Goal: Information Seeking & Learning: Learn about a topic

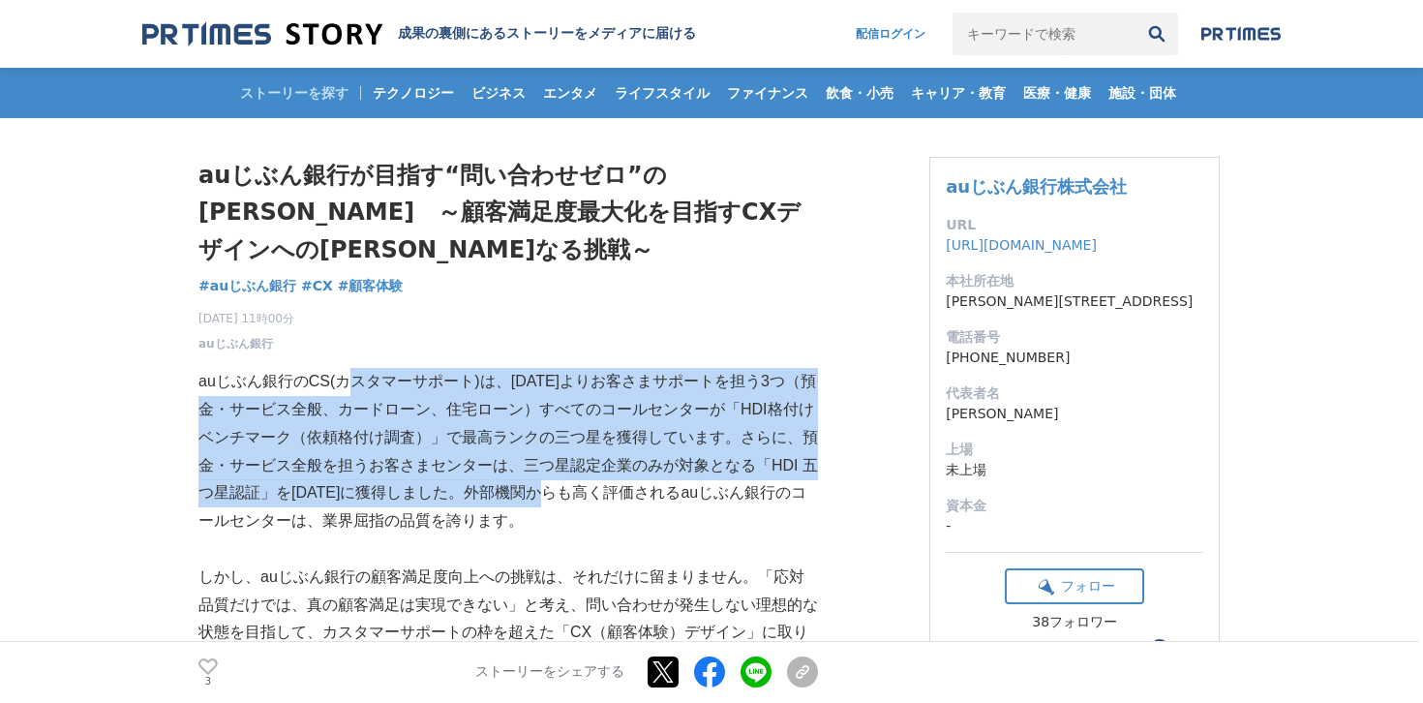
drag, startPoint x: 348, startPoint y: 348, endPoint x: 595, endPoint y: 444, distance: 265.2
click at [595, 444] on p "auじぶん銀行のCS(カスタマーサポート)は、[DATE]よりお客さまサポートを担う3つ（預金・サービス全般、カードローン、住宅ローン）すべてのコールセンター…" at bounding box center [508, 452] width 620 height 168
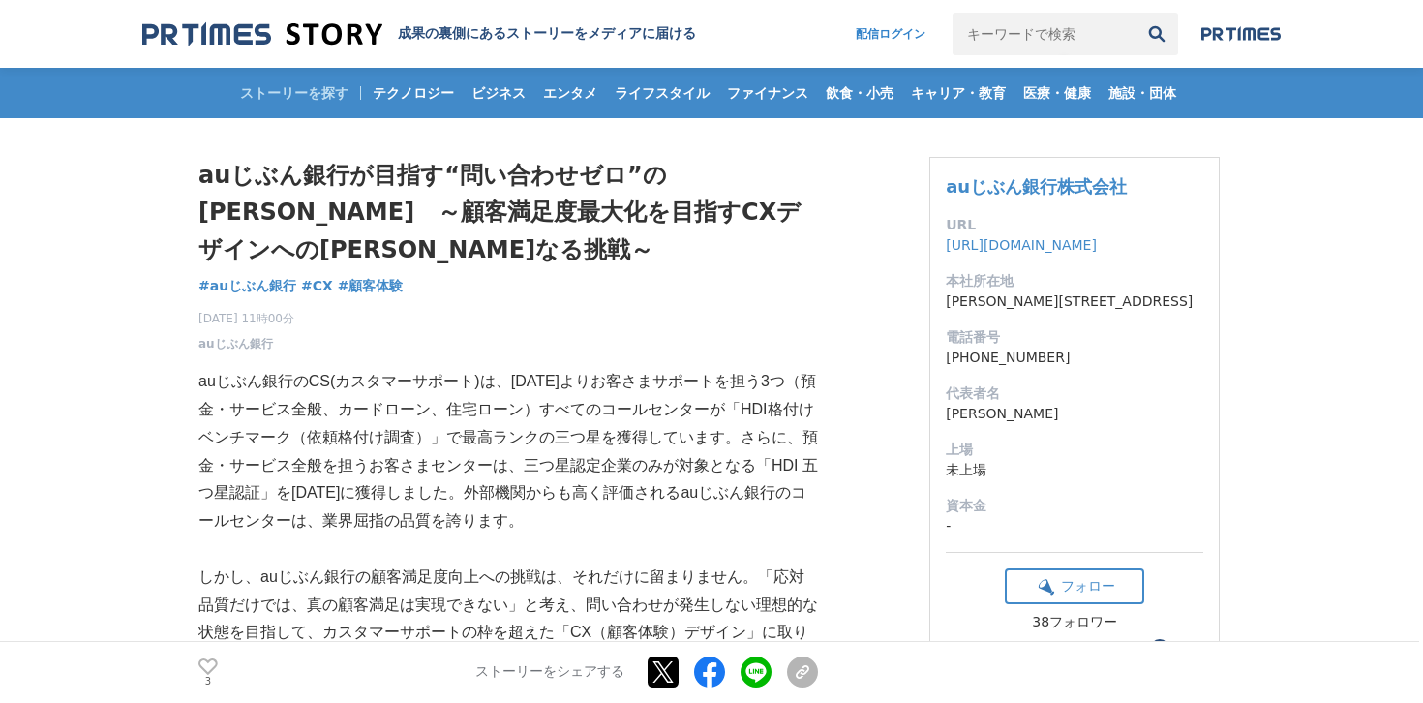
click at [635, 390] on p "auじぶん銀行のCS(カスタマーサポート)は、[DATE]よりお客さまサポートを担う3つ（預金・サービス全般、カードローン、住宅ローン）すべてのコールセンター…" at bounding box center [508, 452] width 620 height 168
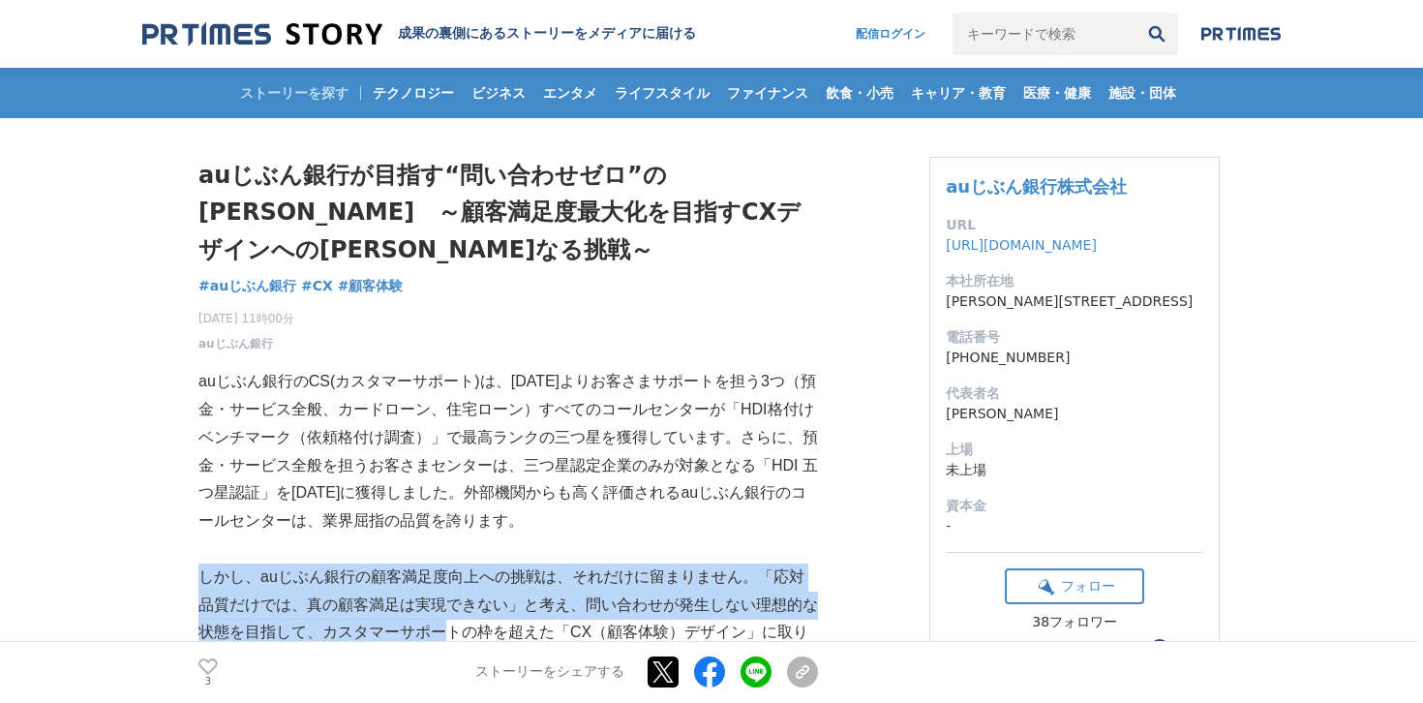
drag, startPoint x: 204, startPoint y: 533, endPoint x: 433, endPoint y: 581, distance: 233.6
click at [433, 581] on p "しかし、auじぶん銀行の顧客満足度向上への挑戦は、それだけに留まりません。「応対品質だけでは、真の顧客満足は実現できない」と考え、問い合わせが発生しない理想的…" at bounding box center [508, 633] width 620 height 139
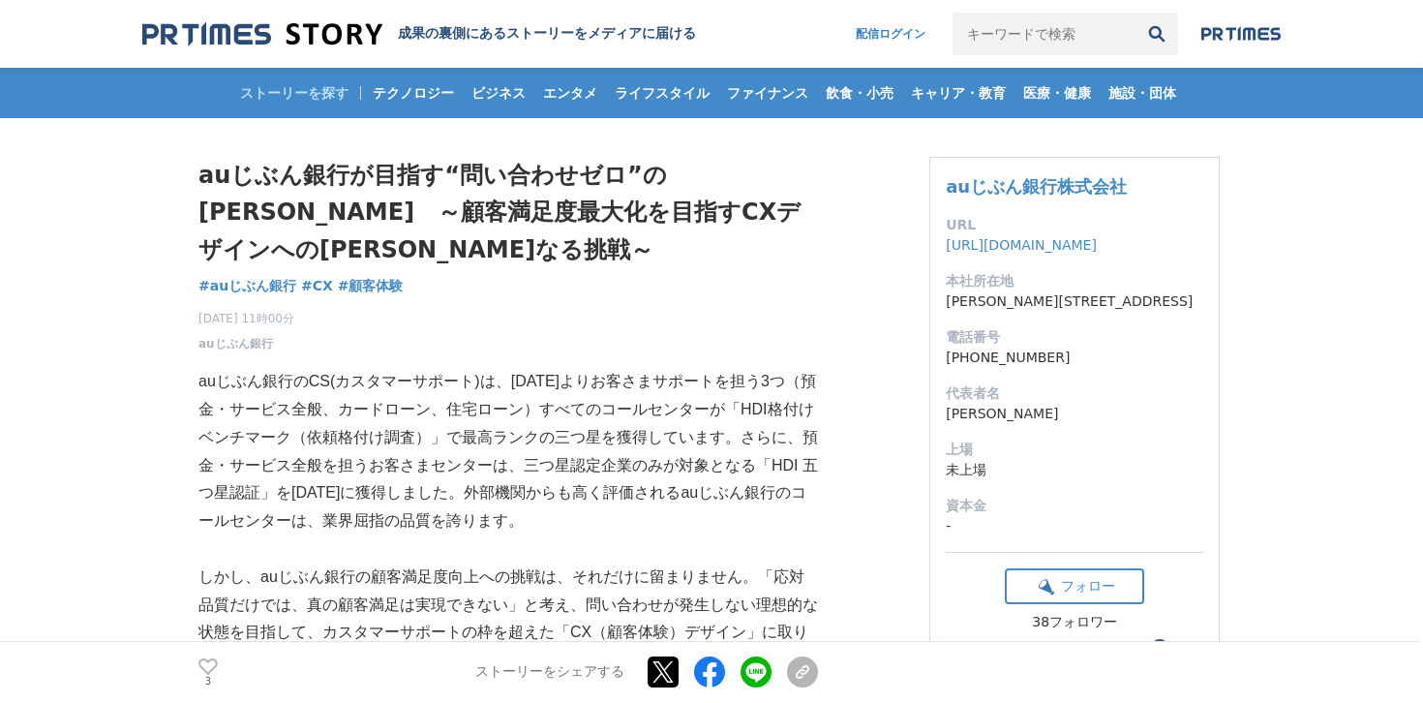
click at [443, 564] on p "しかし、auじぶん銀行の顧客満足度向上への挑戦は、それだけに留まりません。「応対品質だけでは、真の顧客満足は実現できない」と考え、問い合わせが発生しない理想的…" at bounding box center [508, 633] width 620 height 139
click at [415, 429] on p "auじぶん銀行のCS(カスタマーサポート)は、[DATE]よりお客さまサポートを担う3つ（預金・サービス全般、カードローン、住宅ローン）すべてのコールセンター…" at bounding box center [508, 452] width 620 height 168
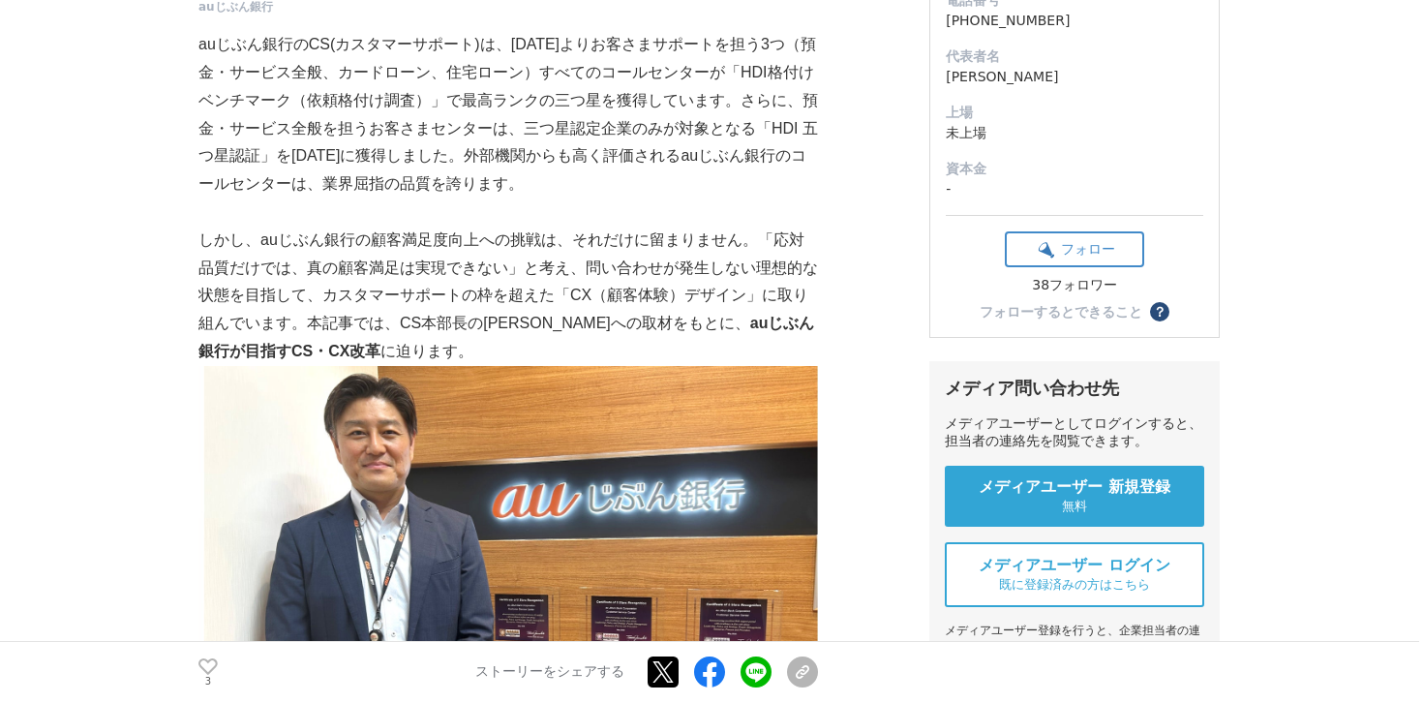
scroll to position [344, 0]
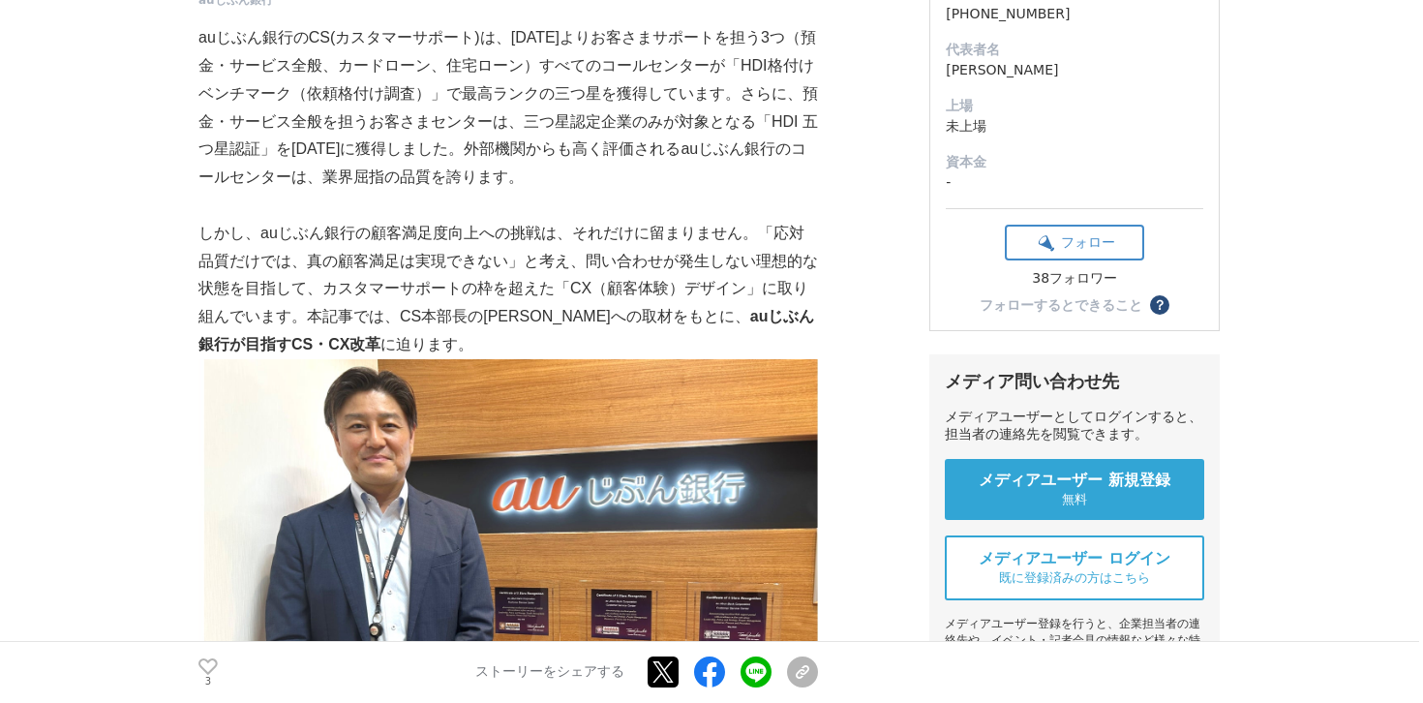
click at [525, 232] on p "しかし、auじぶん銀行の顧客満足度向上への挑戦は、それだけに留まりません。「応対品質だけでは、真の顧客満足は実現できない」と考え、問い合わせが発生しない理想的…" at bounding box center [508, 289] width 620 height 139
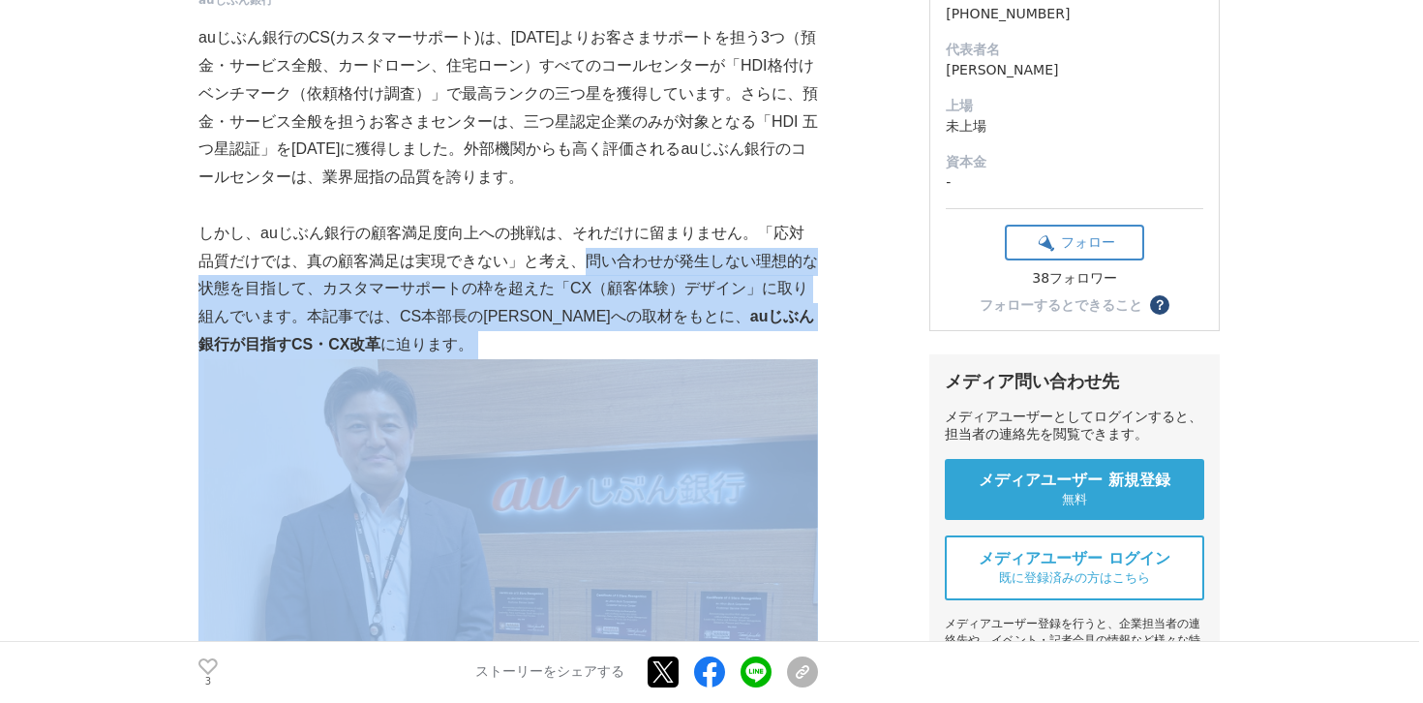
drag, startPoint x: 565, startPoint y: 229, endPoint x: 781, endPoint y: 350, distance: 247.5
click at [703, 308] on strong "auじぶん銀行が目指すCS・CX改革" at bounding box center [506, 330] width 616 height 45
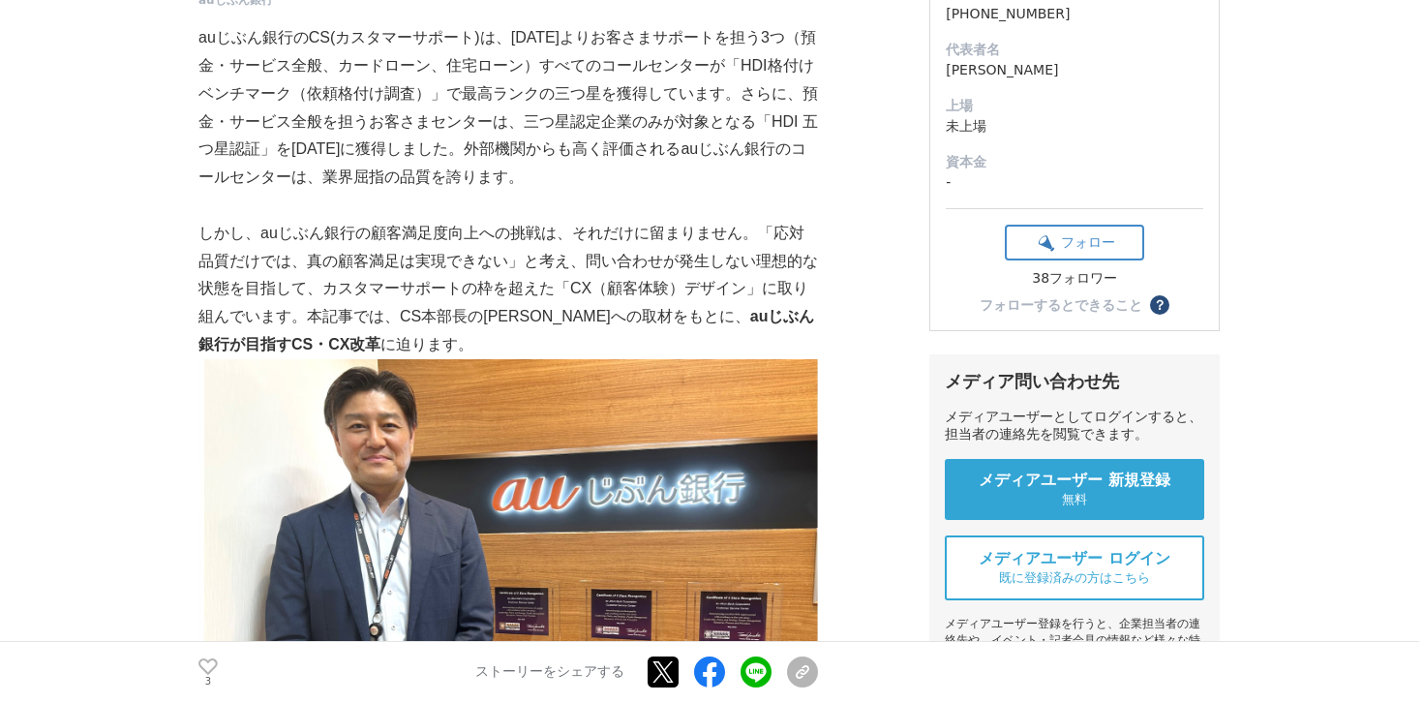
click at [580, 267] on p "しかし、auじぶん銀行の顧客満足度向上への挑戦は、それだけに留まりません。「応対品質だけでは、真の顧客満足は実現できない」と考え、問い合わせが発生しない理想的…" at bounding box center [508, 289] width 620 height 139
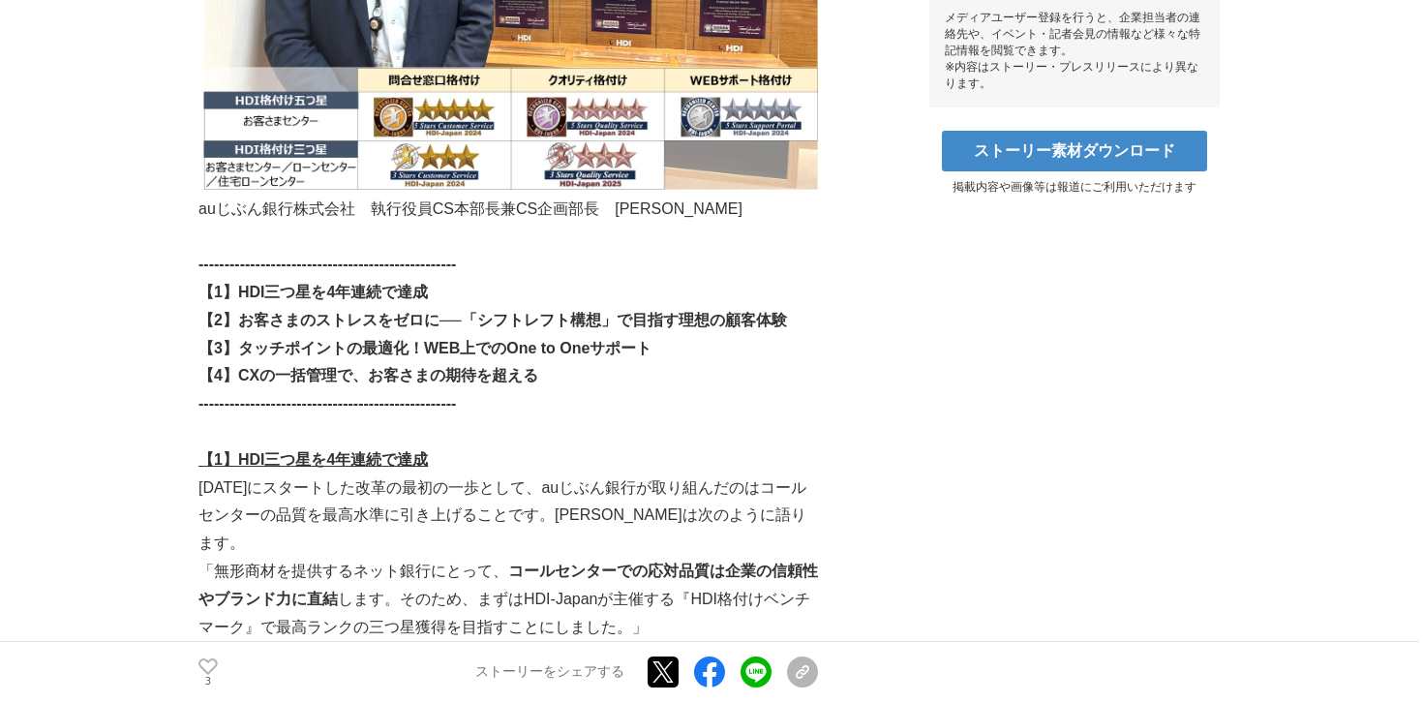
scroll to position [1278, 0]
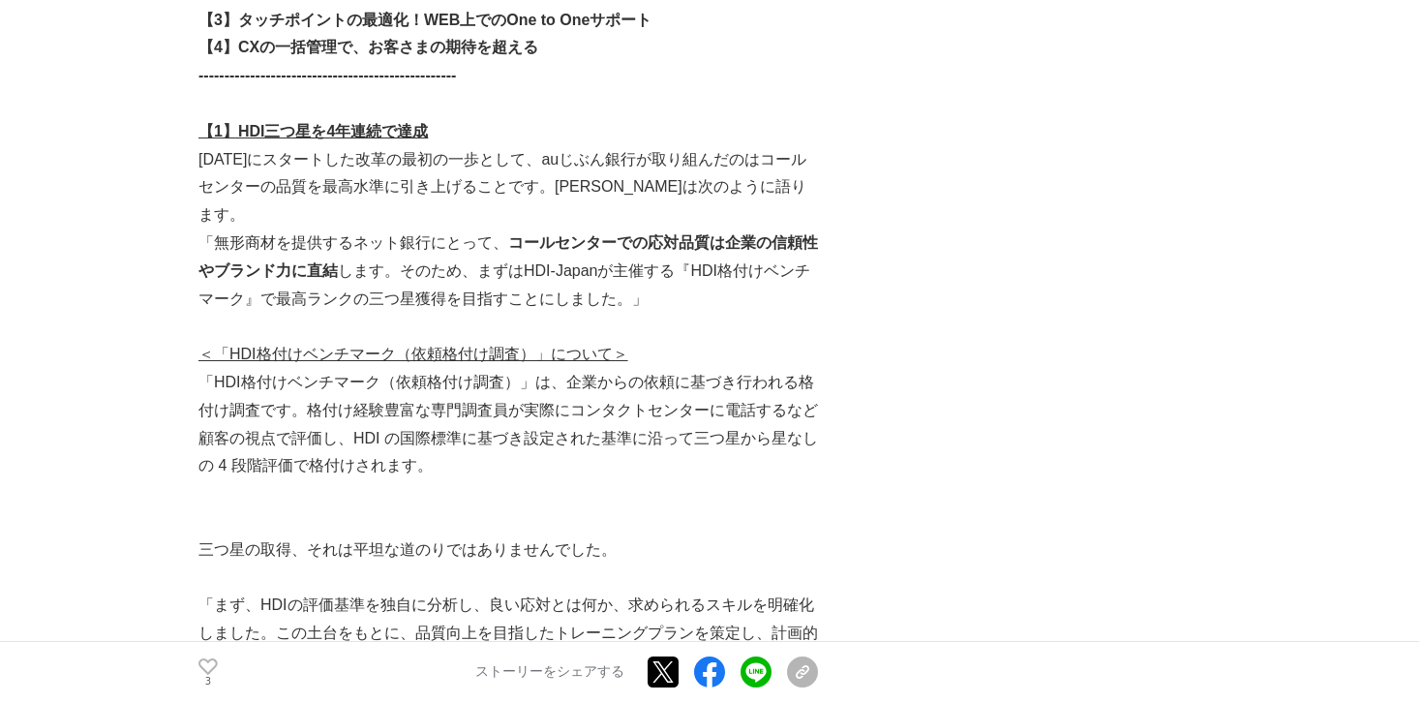
drag, startPoint x: 318, startPoint y: 115, endPoint x: 478, endPoint y: 187, distance: 176.0
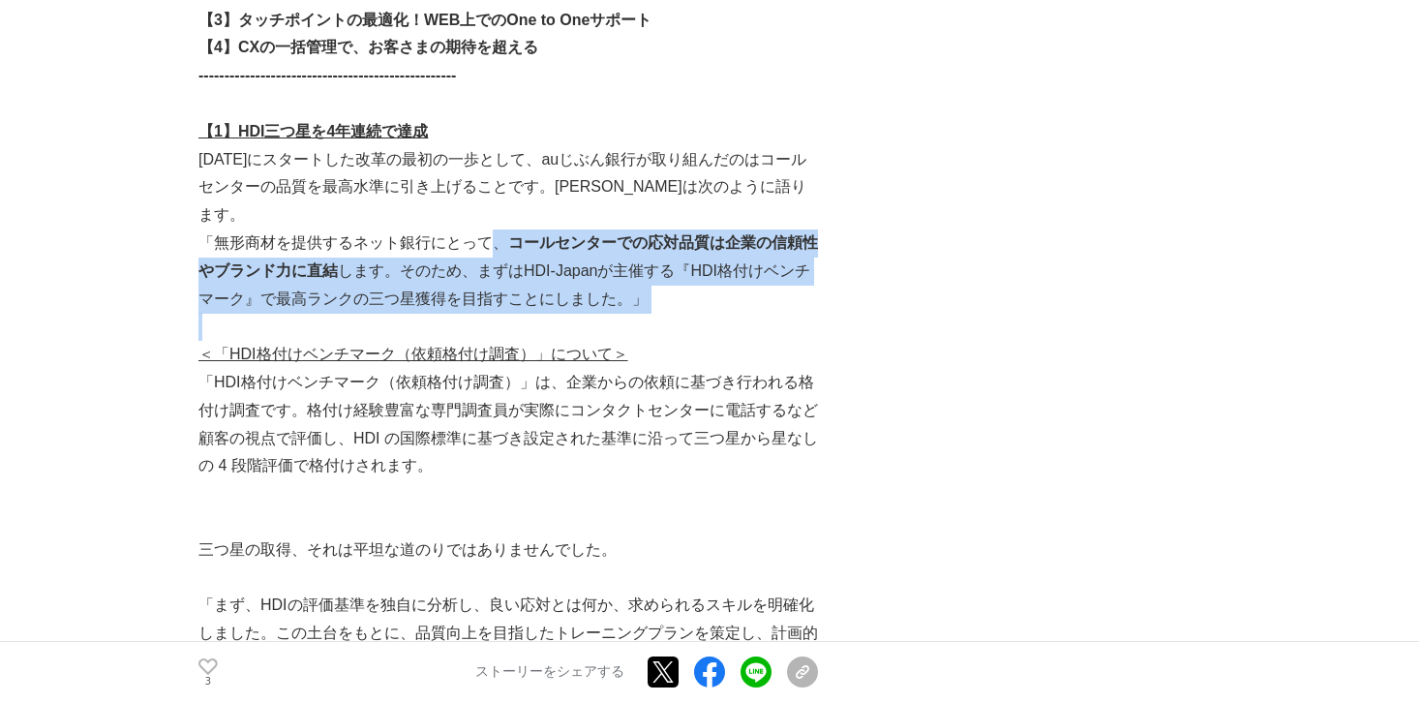
drag, startPoint x: 495, startPoint y: 182, endPoint x: 612, endPoint y: 257, distance: 138.9
click at [539, 229] on p "「無形商材を提供するネット銀行にとって、 コールセンターでの応対品質は企業の信頼性やブランド力に直結 します。そのため、まずはHDI-Japanが主催する『H…" at bounding box center [508, 270] width 620 height 83
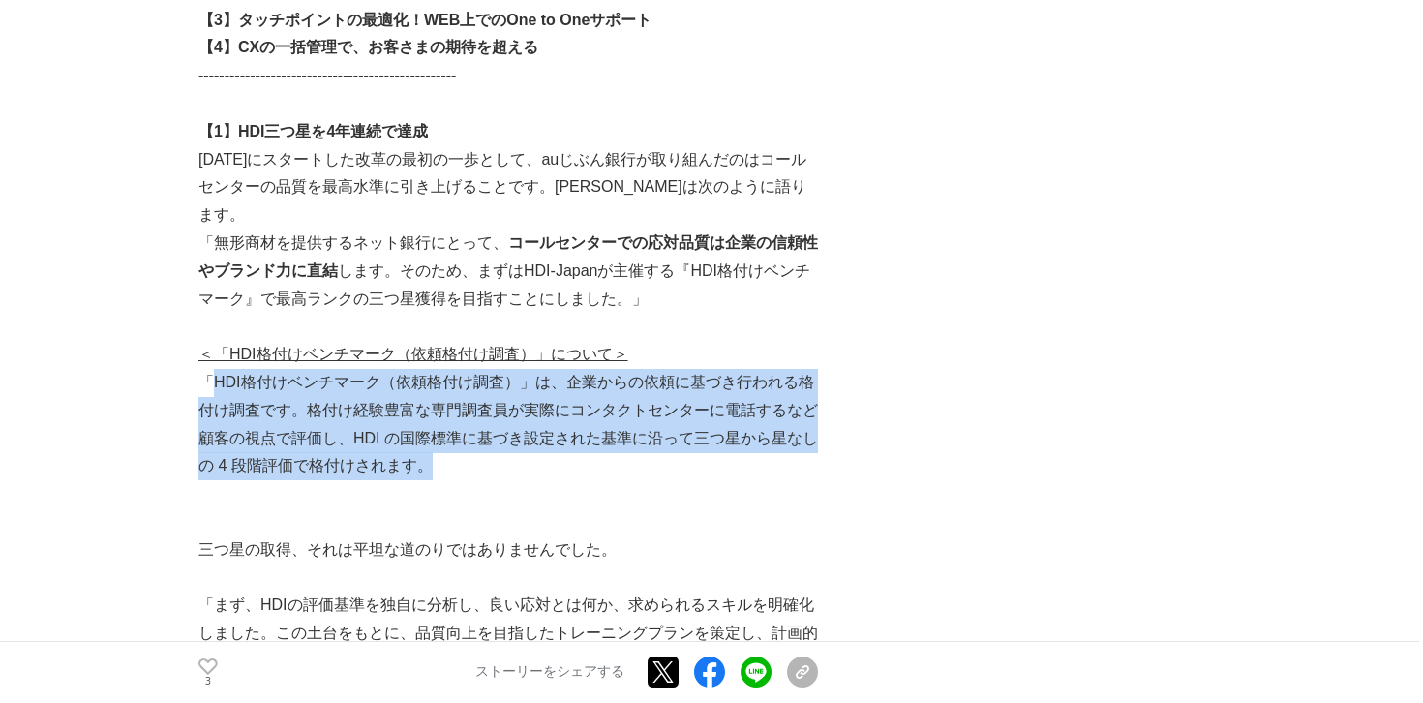
drag, startPoint x: 218, startPoint y: 318, endPoint x: 673, endPoint y: 408, distance: 463.9
click at [673, 408] on p "「HDI格付けベンチマーク（依頼格付け調査）」は、企業からの依頼に基づき行われる格付け調査です。格付け経験豊富な専門調査員が実際にコンタクトセンターに電話する…" at bounding box center [508, 424] width 620 height 111
click at [674, 369] on p "「HDI格付けベンチマーク（依頼格付け調査）」は、企業からの依頼に基づき行われる格付け調査です。格付け経験豊富な専門調査員が実際にコンタクトセンターに電話する…" at bounding box center [508, 424] width 620 height 111
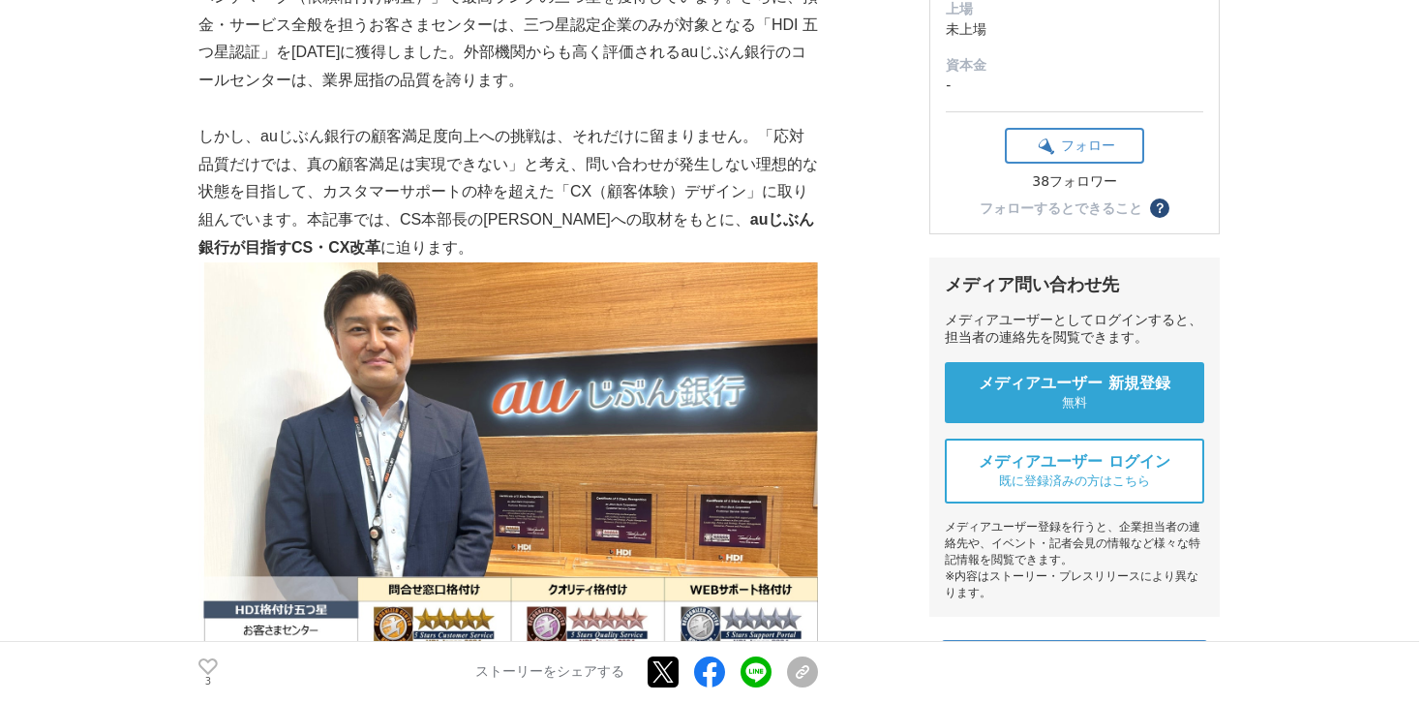
scroll to position [381, 0]
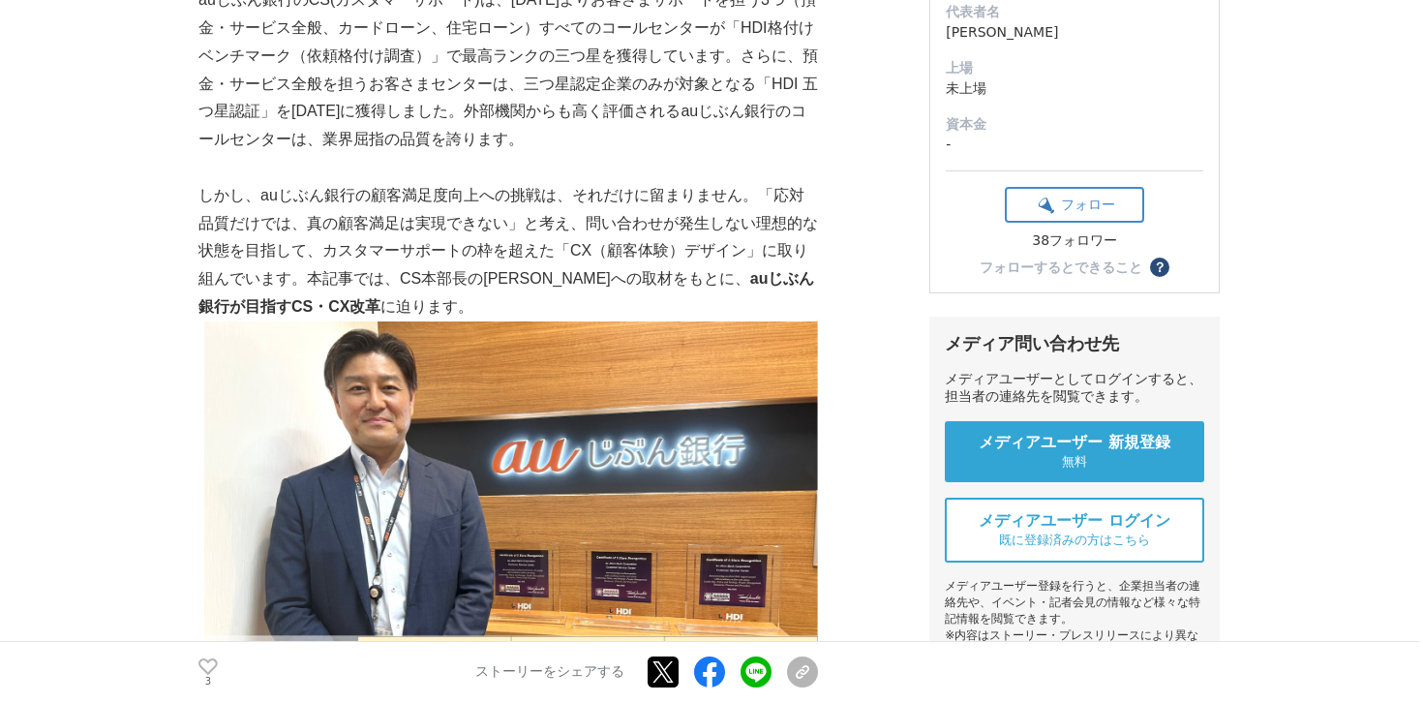
click at [433, 189] on p "しかし、auじぶん銀行の顧客満足度向上への挑戦は、それだけに留まりません。「応対品質だけでは、真の顧客満足は実現できない」と考え、問い合わせが発生しない理想的…" at bounding box center [508, 251] width 620 height 139
click at [389, 184] on p "しかし、auじぶん銀行の顧客満足度向上への挑戦は、それだけに留まりません。「応対品質だけでは、真の顧客満足は実現できない」と考え、問い合わせが発生しない理想的…" at bounding box center [508, 251] width 620 height 139
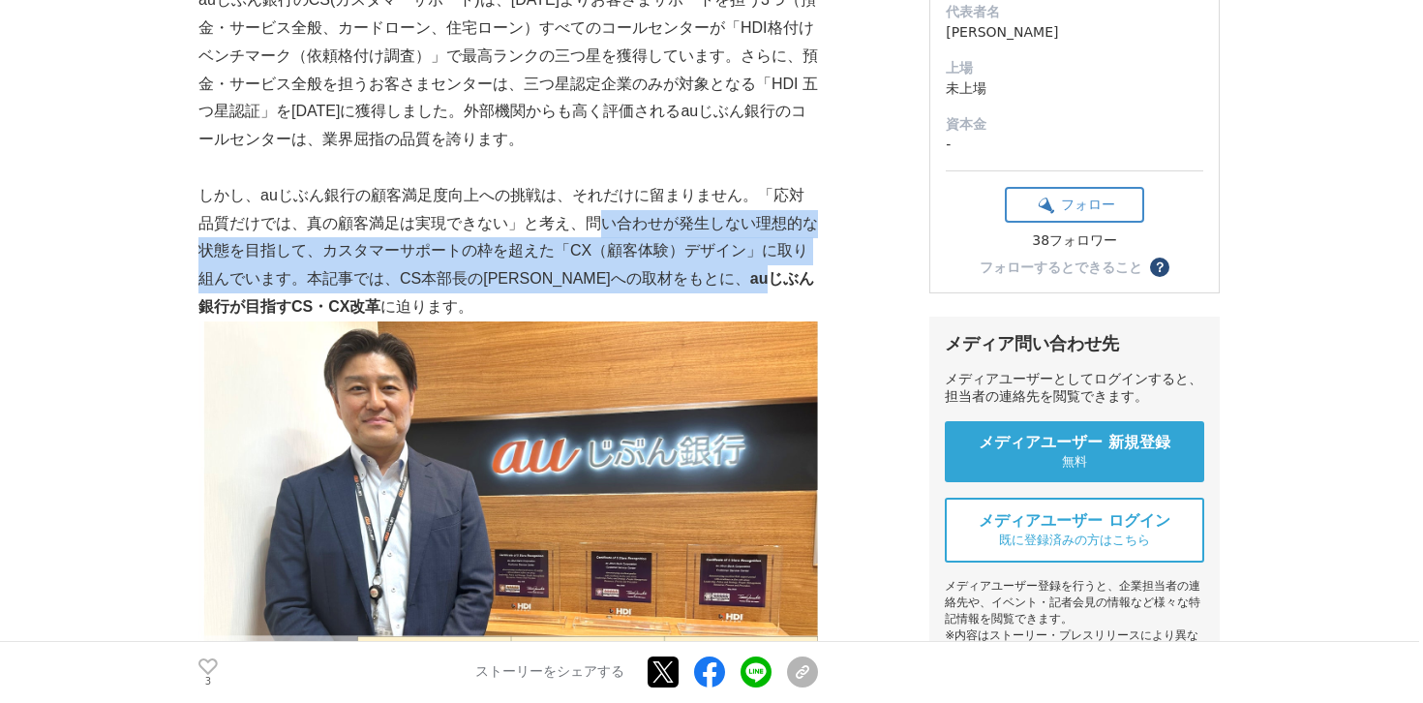
drag, startPoint x: 588, startPoint y: 189, endPoint x: 712, endPoint y: 231, distance: 131.1
click at [712, 231] on p "しかし、auじぶん銀行の顧客満足度向上への挑戦は、それだけに留まりません。「応対品質だけでは、真の顧客満足は実現できない」と考え、問い合わせが発生しない理想的…" at bounding box center [508, 251] width 620 height 139
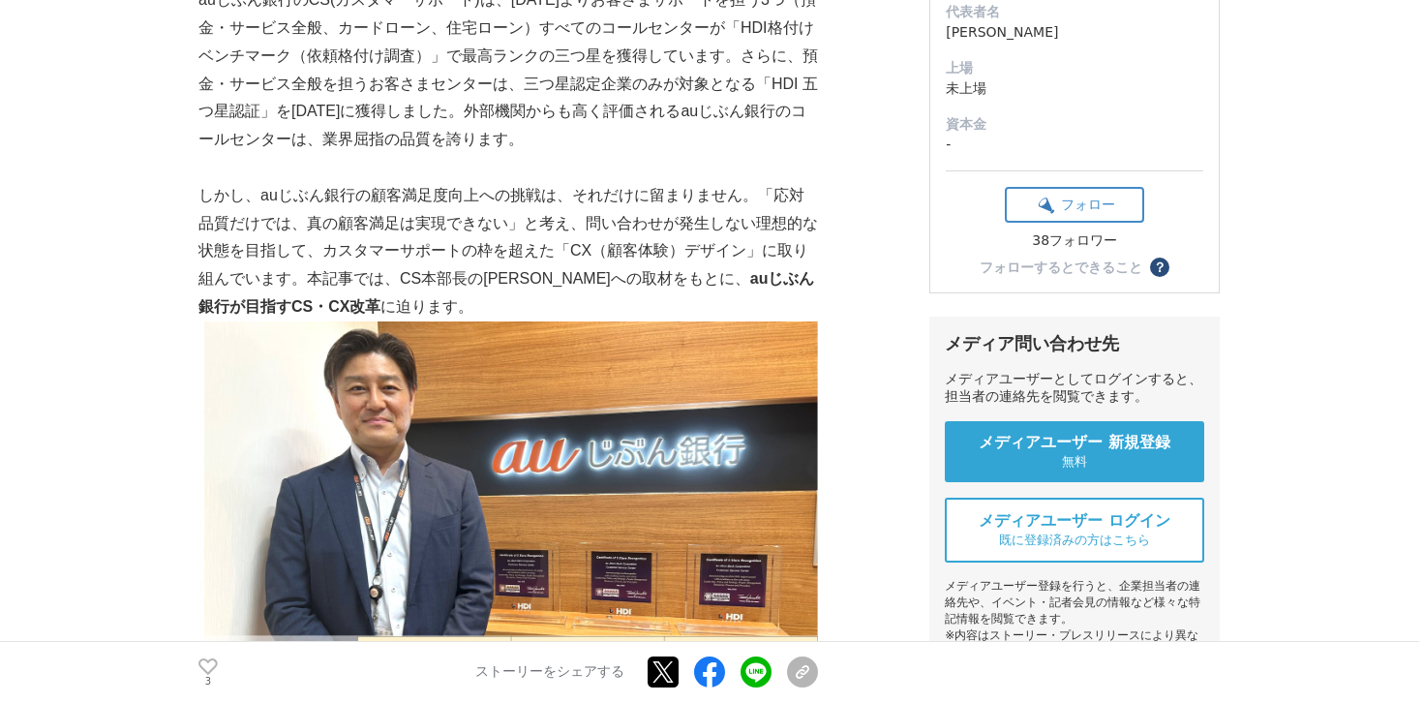
click at [625, 193] on p "しかし、auじぶん銀行の顧客満足度向上への挑戦は、それだけに留まりません。「応対品質だけでは、真の顧客満足は実現できない」と考え、問い合わせが発生しない理想的…" at bounding box center [508, 251] width 620 height 139
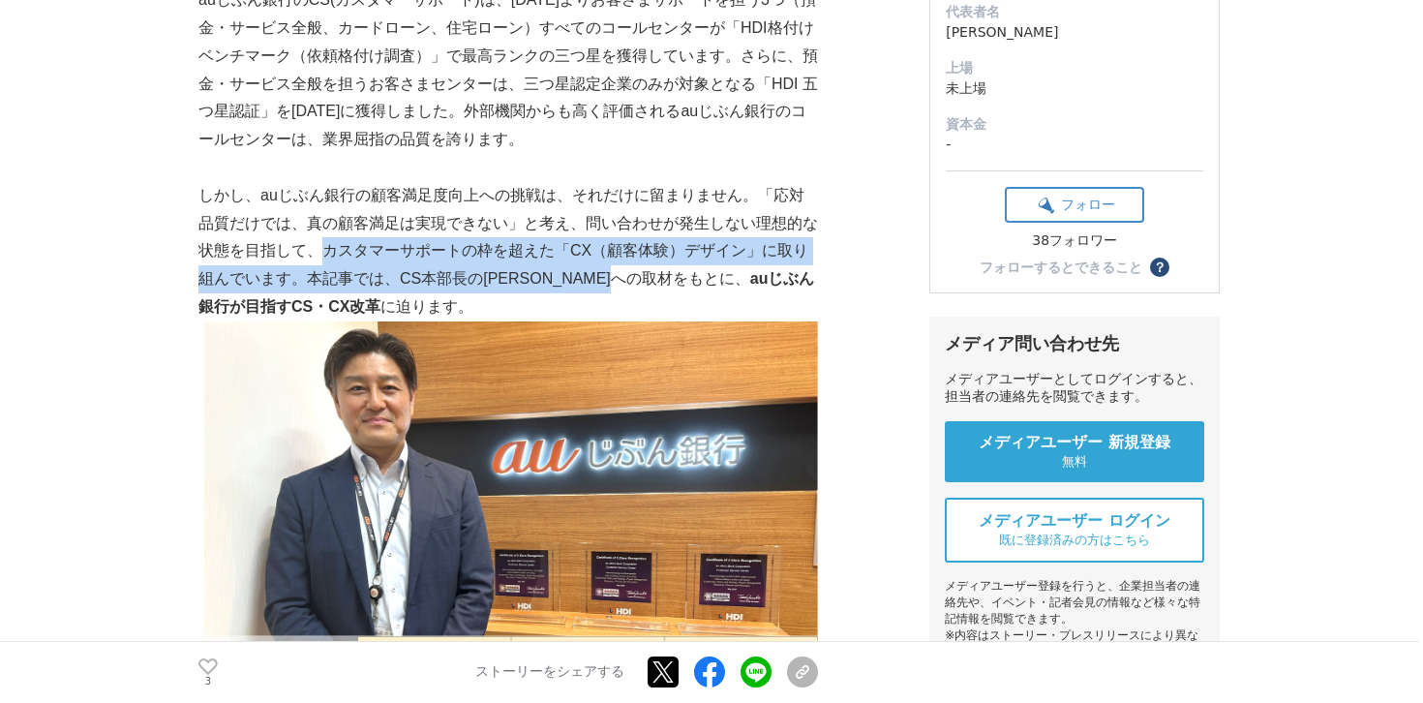
drag, startPoint x: 309, startPoint y: 212, endPoint x: 657, endPoint y: 230, distance: 349.1
click at [657, 230] on p "しかし、auじぶん銀行の顧客満足度向上への挑戦は、それだけに留まりません。「応対品質だけでは、真の顧客満足は実現できない」と考え、問い合わせが発生しない理想的…" at bounding box center [508, 251] width 620 height 139
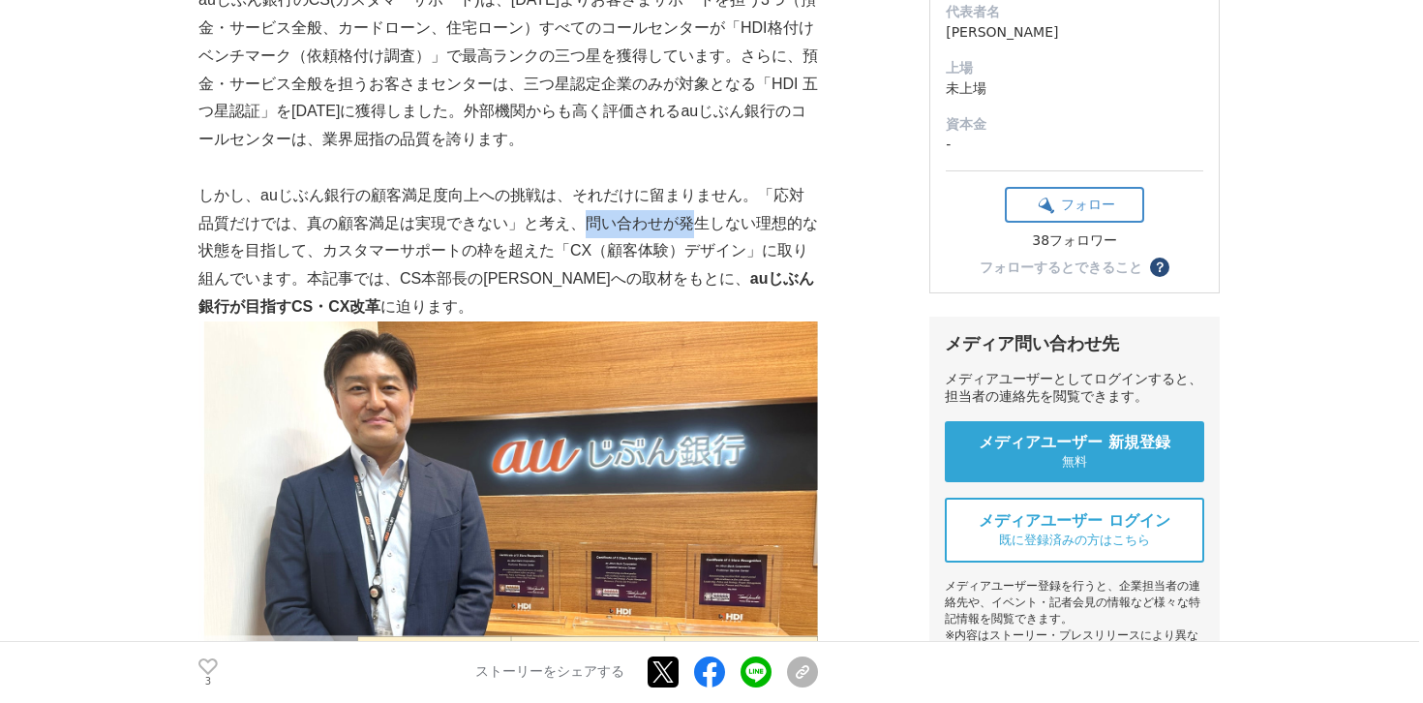
drag, startPoint x: 566, startPoint y: 184, endPoint x: 684, endPoint y: 196, distance: 117.7
click at [684, 196] on p "しかし、auじぶん銀行の顧客満足度向上への挑戦は、それだけに留まりません。「応対品質だけでは、真の顧客満足は実現できない」と考え、問い合わせが発生しない理想的…" at bounding box center [508, 251] width 620 height 139
click at [595, 198] on p "しかし、auじぶん銀行の顧客満足度向上への挑戦は、それだけに留まりません。「応対品質だけでは、真の顧客満足は実現できない」と考え、問い合わせが発生しない理想的…" at bounding box center [508, 251] width 620 height 139
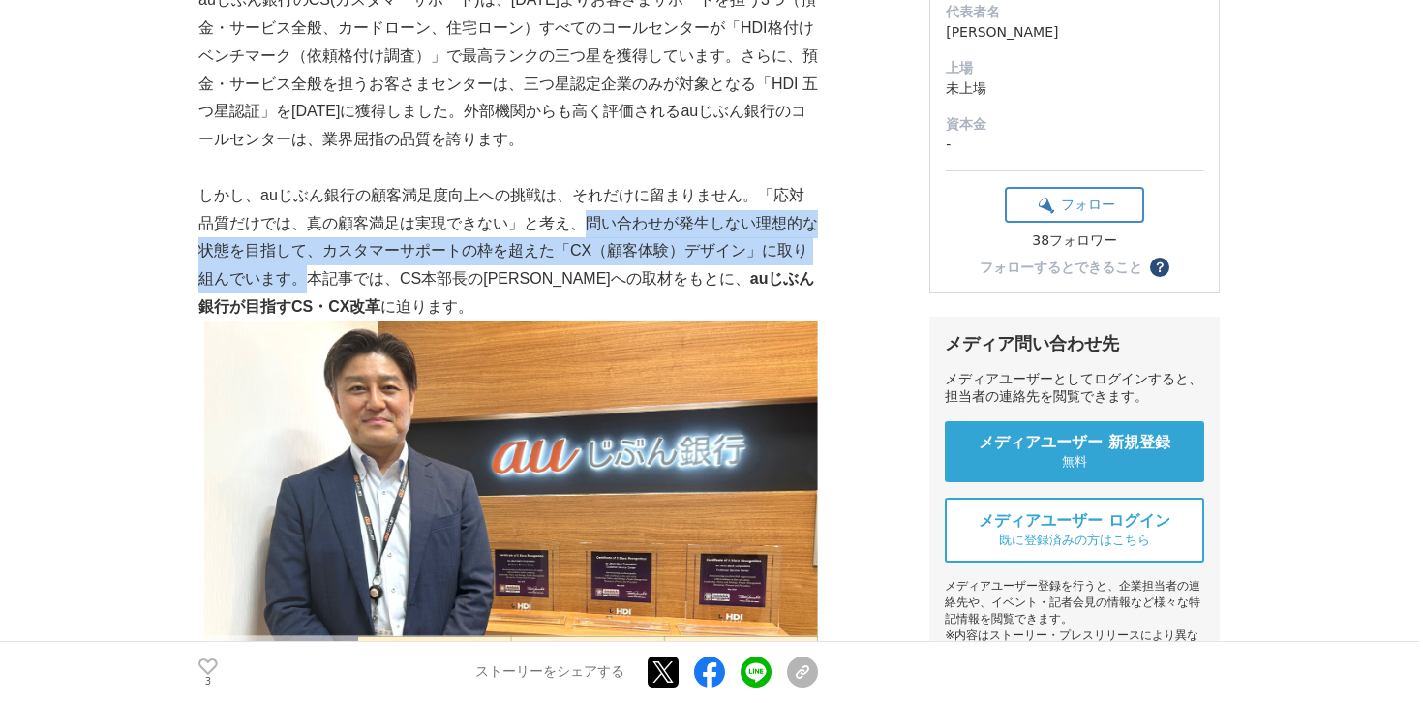
drag, startPoint x: 572, startPoint y: 185, endPoint x: 284, endPoint y: 250, distance: 295.7
click at [284, 250] on p "しかし、auじぶん銀行の顧客満足度向上への挑戦は、それだけに留まりません。「応対品質だけでは、真の顧客満足は実現できない」と考え、問い合わせが発生しない理想的…" at bounding box center [508, 251] width 620 height 139
copy p "問い合わせが発生しない理想的な状態を目指して、カスタマーサポートの枠を超えた「CX（顧客体験）デザイン」に取り組んでいます。"
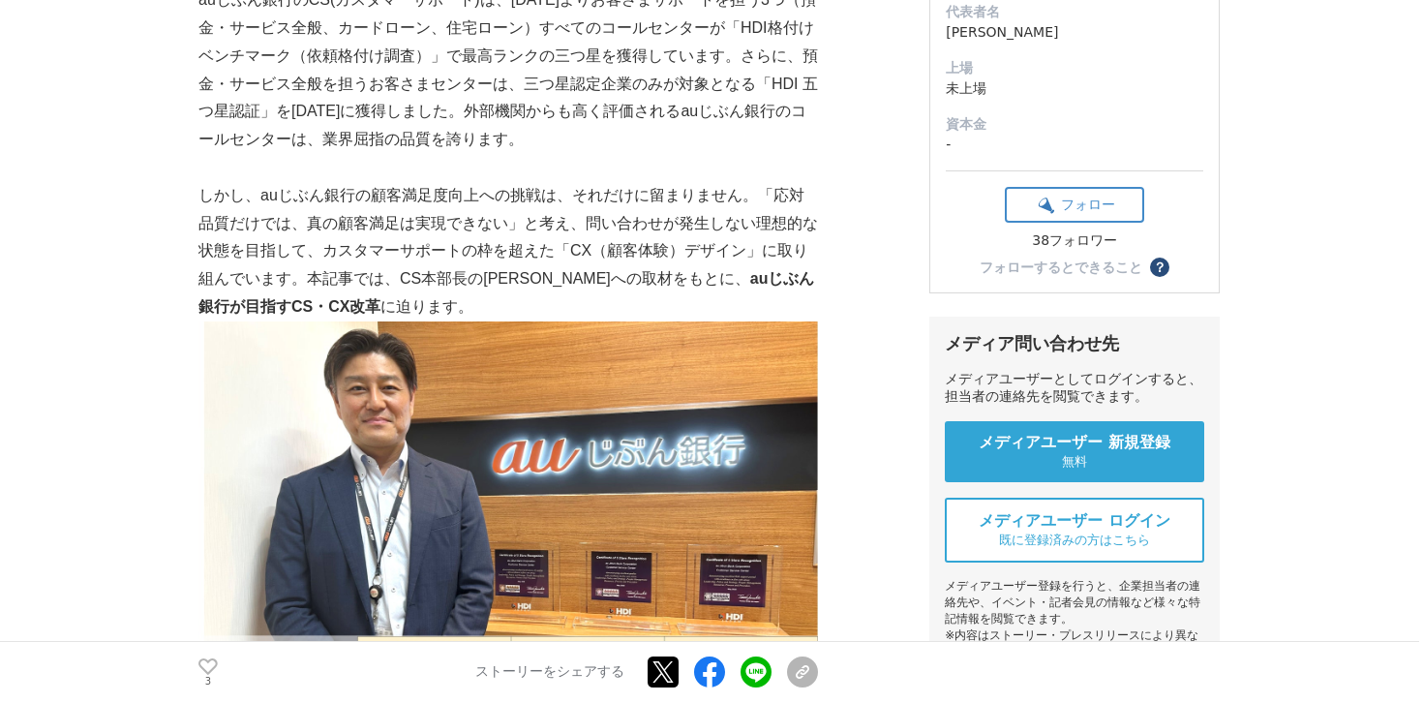
click at [417, 234] on p "しかし、auじぶん銀行の顧客満足度向上への挑戦は、それだけに留まりません。「応対品質だけでは、真の顧客満足は実現できない」と考え、問い合わせが発生しない理想的…" at bounding box center [508, 251] width 620 height 139
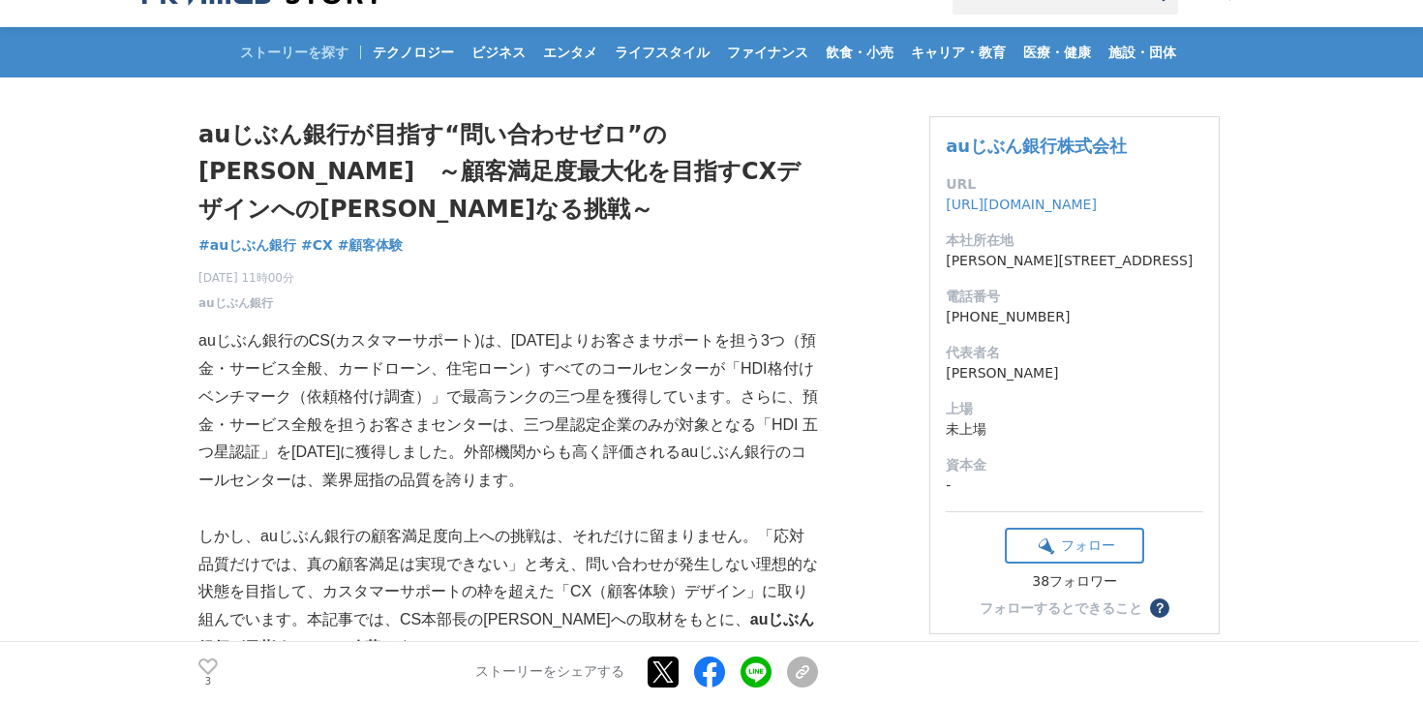
scroll to position [0, 0]
